Goal: Task Accomplishment & Management: Manage account settings

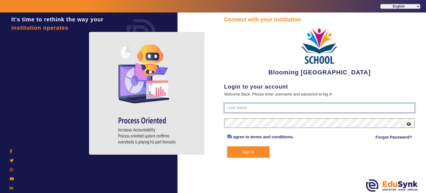
click at [243, 105] on input "text" at bounding box center [319, 108] width 191 height 10
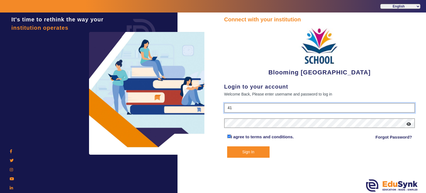
type input "4141419999"
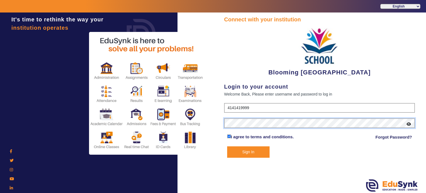
click at [227, 146] on button "Sign In" at bounding box center [248, 151] width 43 height 11
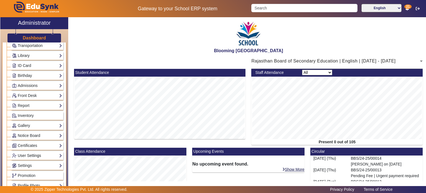
scroll to position [52, 0]
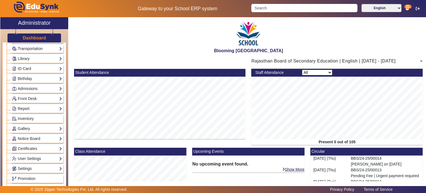
click at [34, 108] on link "Report" at bounding box center [37, 108] width 50 height 6
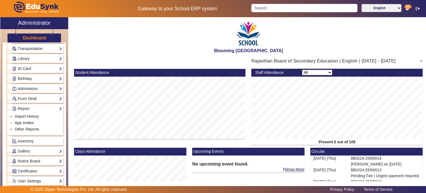
click at [27, 120] on link "App Invites" at bounding box center [24, 122] width 19 height 4
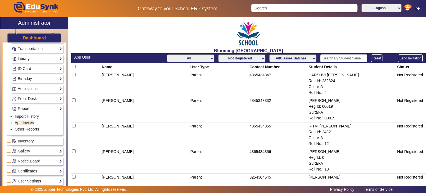
click at [204, 63] on th "User Type" at bounding box center [219, 67] width 59 height 8
click at [204, 60] on select "All Teacher Parent Driver Support Staff" at bounding box center [190, 58] width 47 height 8
select select "Parent"
click at [167, 54] on select "All Teacher Parent Driver Support Staff" at bounding box center [190, 58] width 47 height 8
click at [245, 59] on select "Not Registered Registered" at bounding box center [241, 58] width 47 height 8
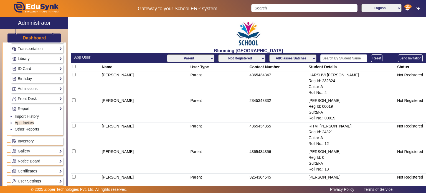
select select "registered"
click at [218, 54] on select "Not Registered Registered" at bounding box center [241, 58] width 47 height 8
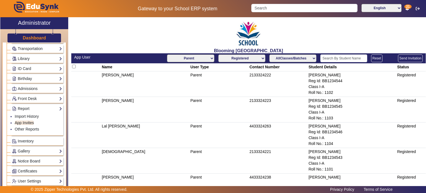
click at [289, 57] on select "AllClasses/Batches Guitar-A Guitar-B Class I-A PreNursery-A Nursery-A Class II-…" at bounding box center [293, 58] width 47 height 8
select select "Class I-A"
click at [270, 54] on select "AllClasses/Batches Guitar-A Guitar-B Class I-A PreNursery-A Nursery-A Class II-…" at bounding box center [293, 58] width 47 height 8
click at [119, 76] on td "[PERSON_NAME]" at bounding box center [145, 84] width 89 height 26
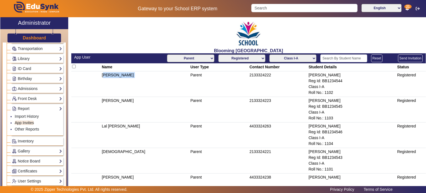
click at [119, 76] on td "[PERSON_NAME]" at bounding box center [145, 84] width 89 height 26
copy td "[PERSON_NAME]"
click at [322, 74] on div "[PERSON_NAME]" at bounding box center [352, 75] width 87 height 6
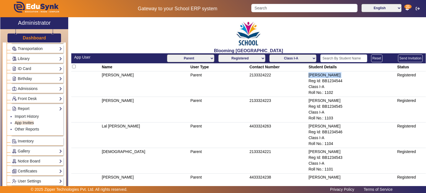
copy div "[PERSON_NAME]"
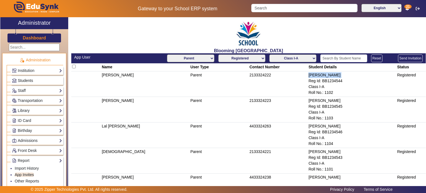
click at [27, 80] on span "Students" at bounding box center [25, 80] width 15 height 4
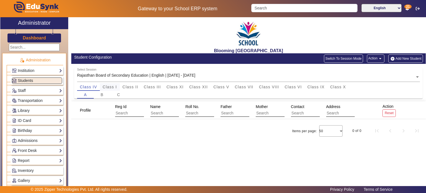
click at [110, 87] on span "Class I" at bounding box center [110, 87] width 14 height 4
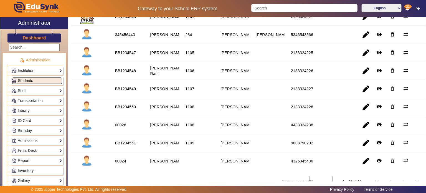
scroll to position [172, 0]
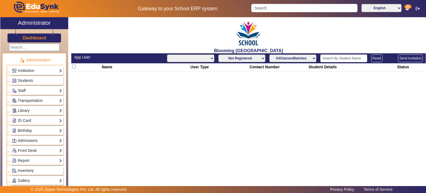
select select "All"
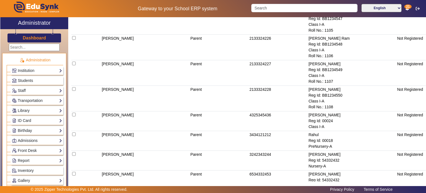
scroll to position [250, 0]
